Goal: Information Seeking & Learning: Learn about a topic

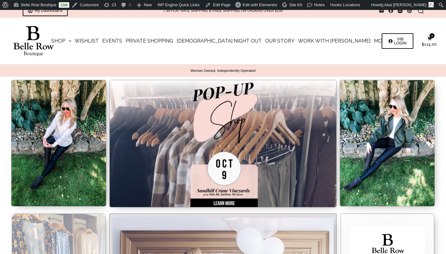
scroll to position [6, 0]
click at [229, 129] on img at bounding box center [223, 143] width 228 height 127
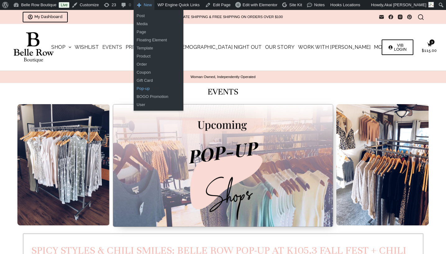
click at [151, 88] on link "Pop-up" at bounding box center [159, 89] width 50 height 8
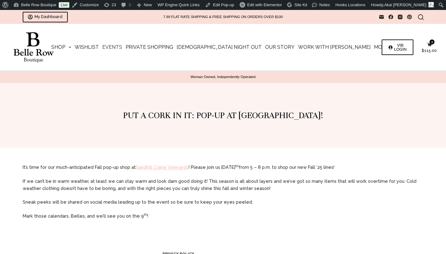
click at [124, 48] on link "Events" at bounding box center [112, 47] width 23 height 47
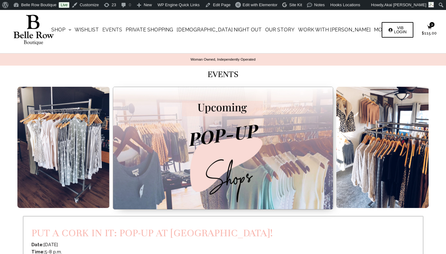
scroll to position [15, 0]
